Goal: Task Accomplishment & Management: Use online tool/utility

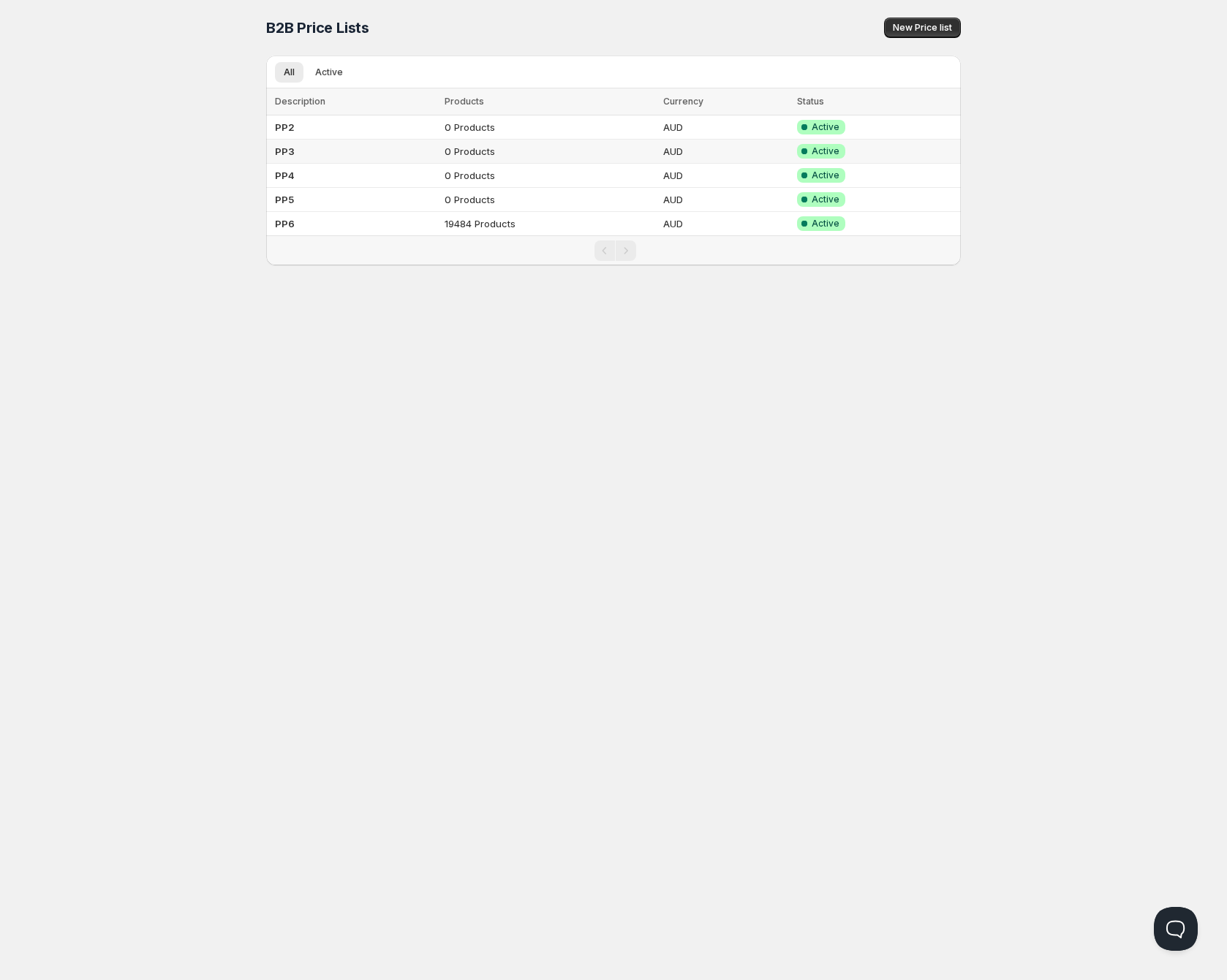
click at [468, 159] on td "0 Products" at bounding box center [549, 151] width 218 height 24
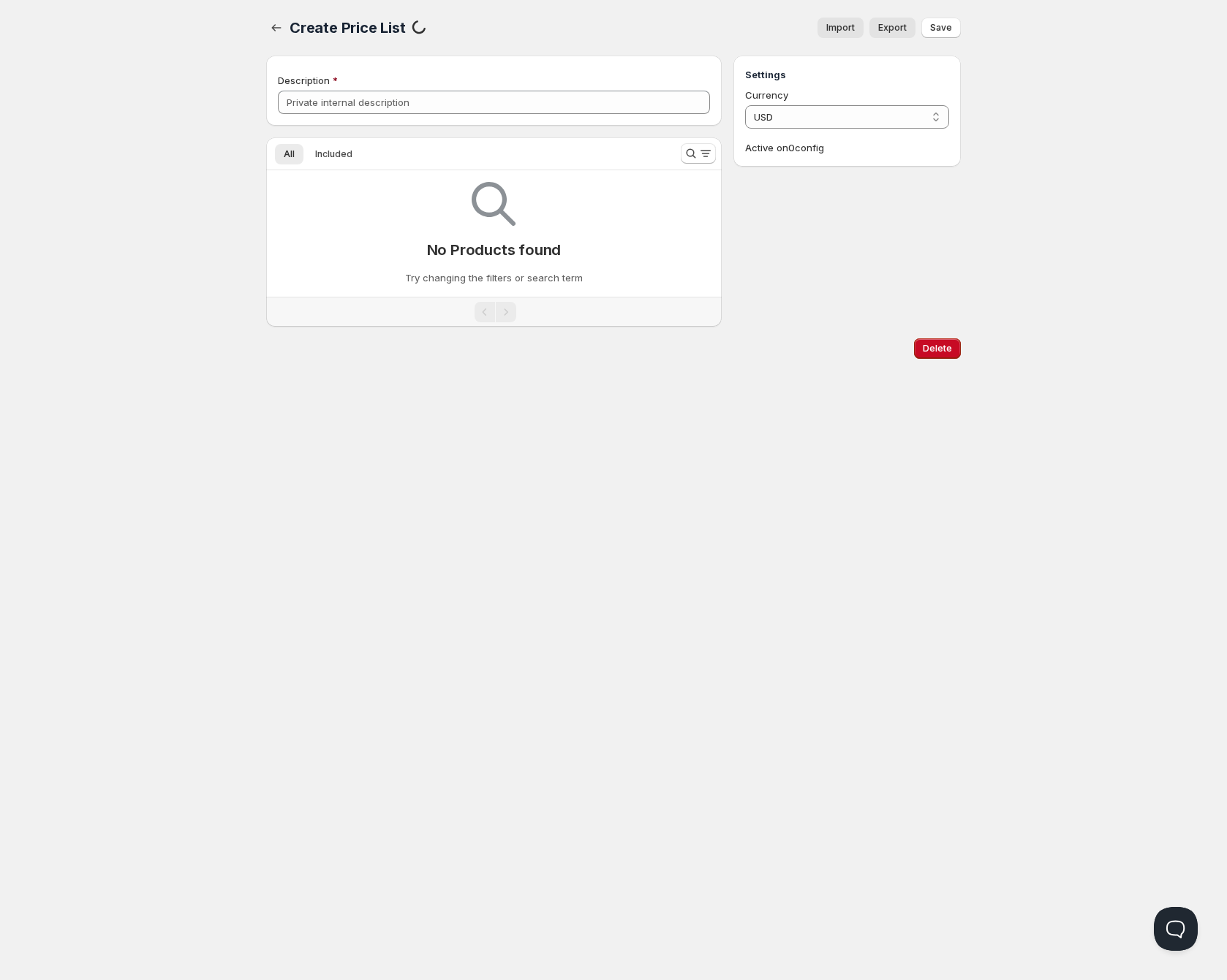
type input "PP3"
select select "AUD"
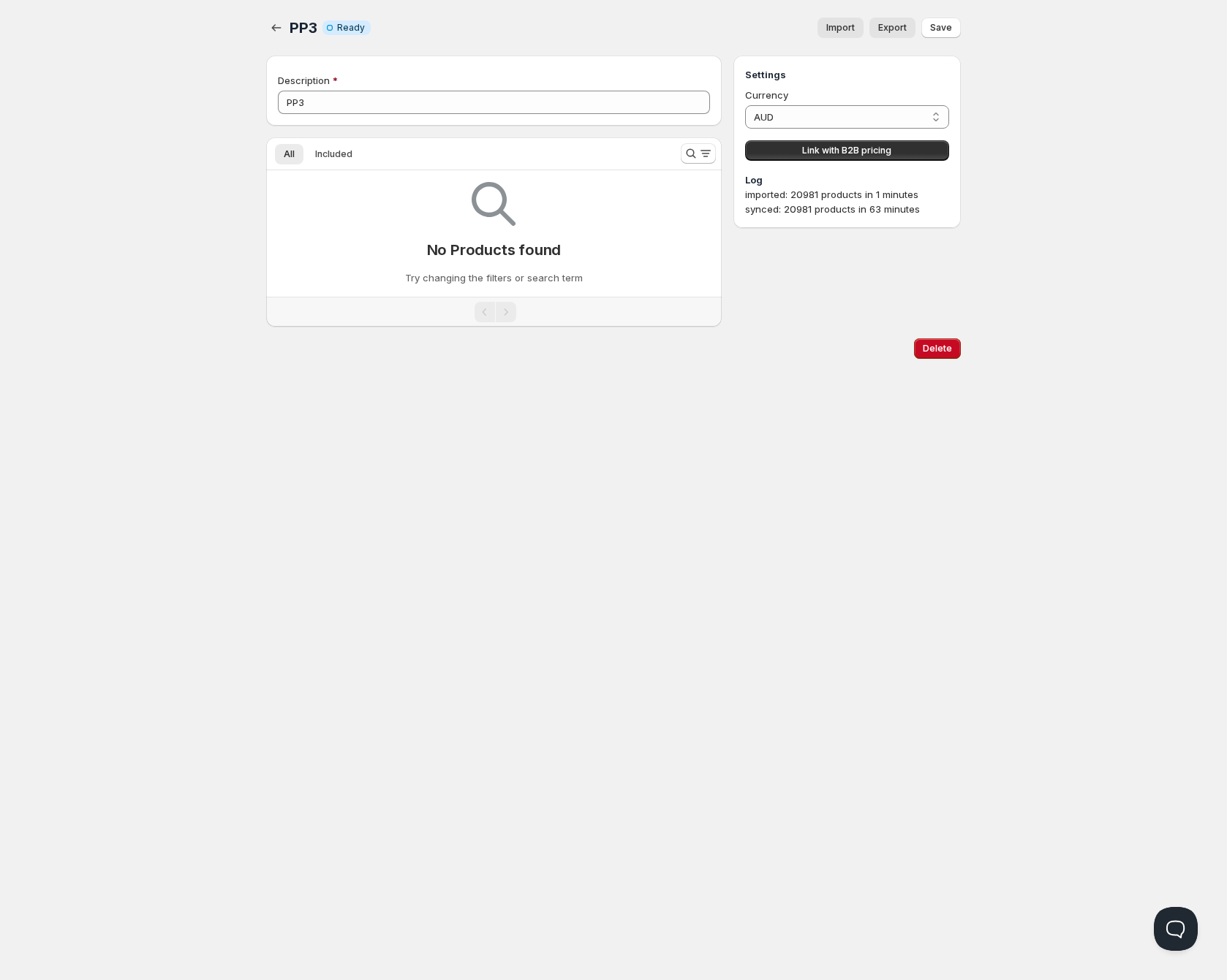
click at [835, 26] on span "Import" at bounding box center [841, 27] width 29 height 12
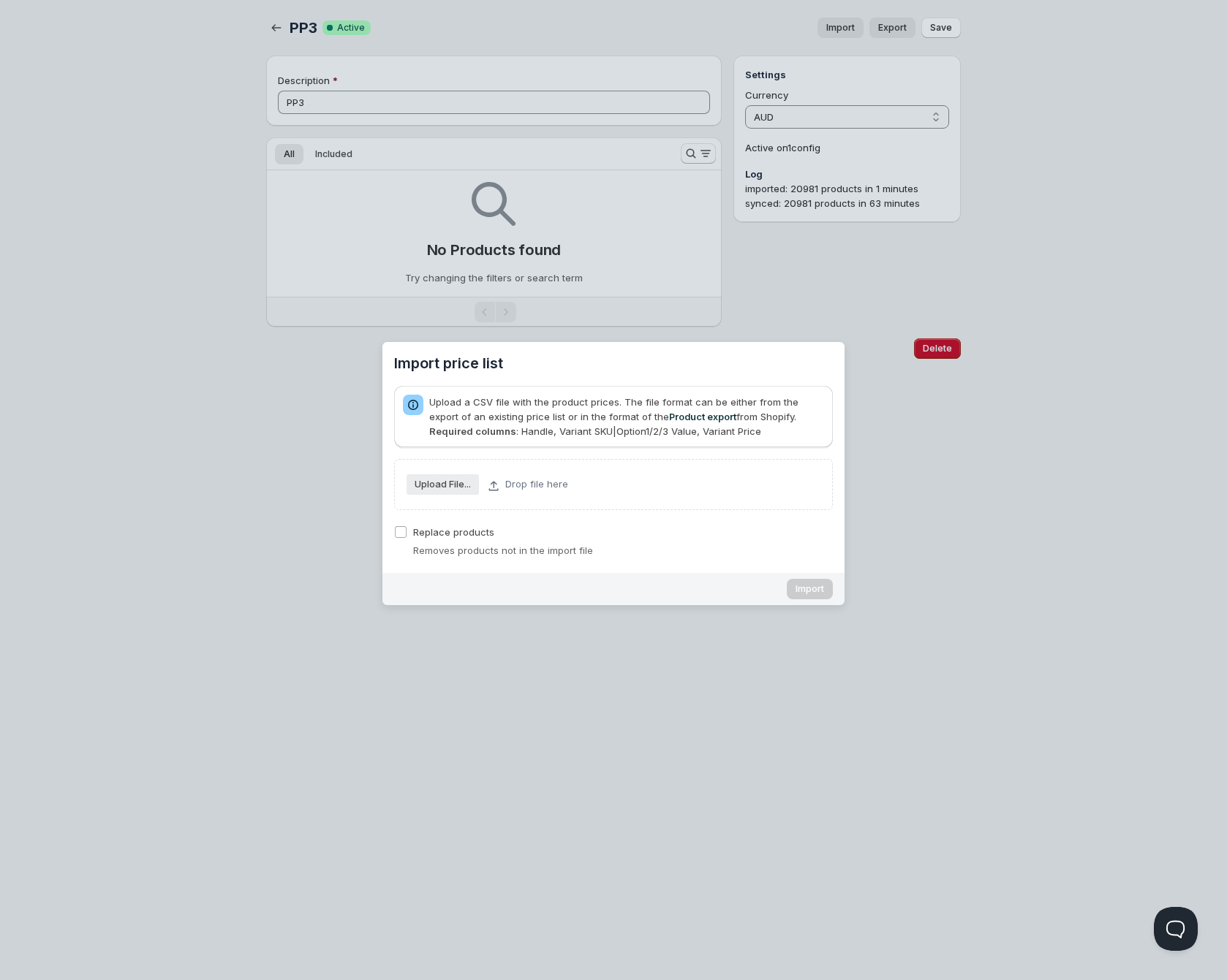
click at [0, 0] on slot "Upload File..." at bounding box center [0, 0] width 0 height 0
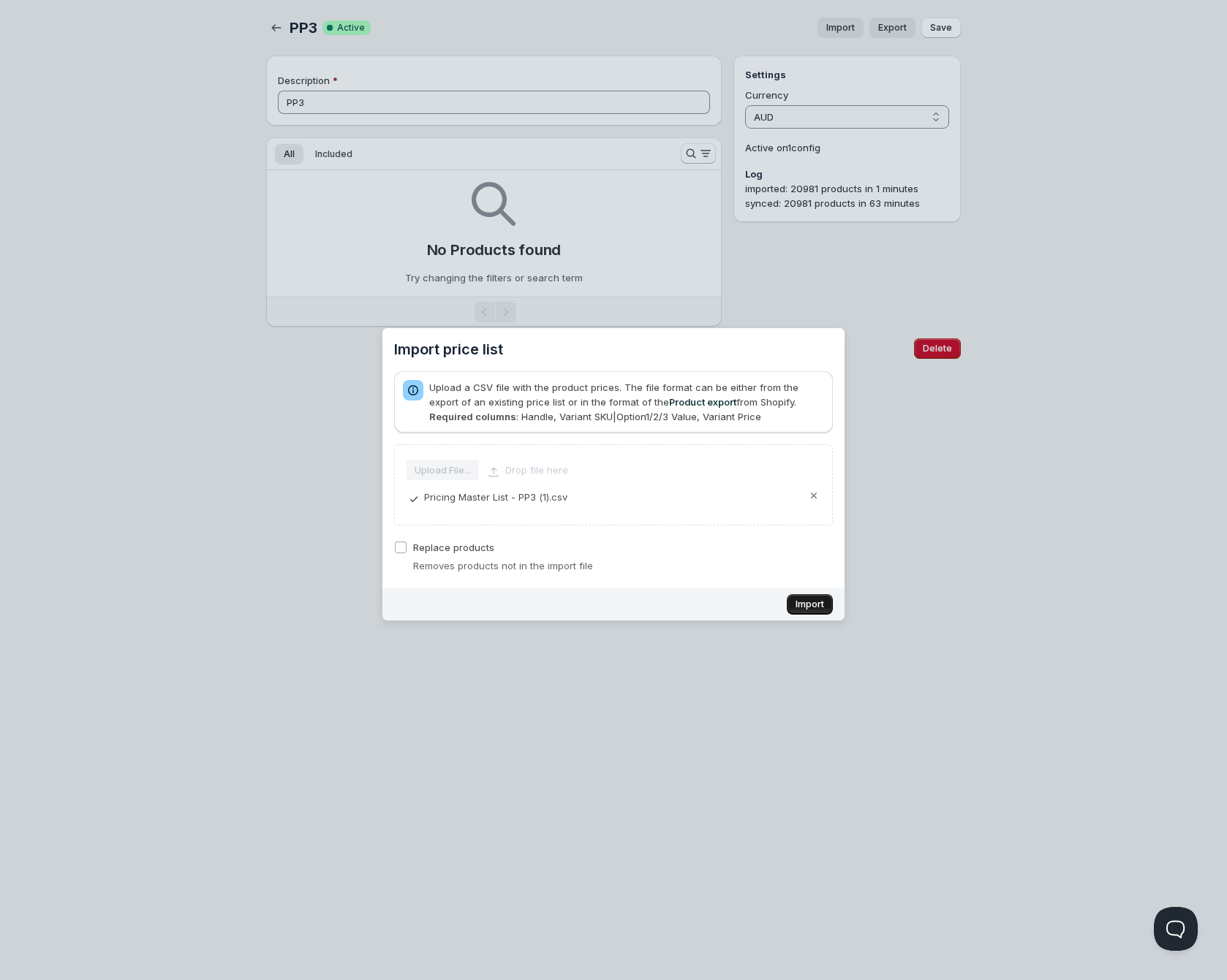
click at [814, 611] on button "Import" at bounding box center [809, 604] width 46 height 21
